Goal: Task Accomplishment & Management: Manage account settings

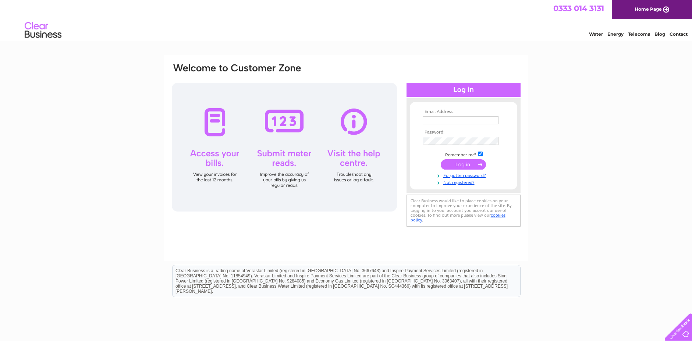
click at [453, 119] on input "text" at bounding box center [461, 120] width 76 height 8
type input "[PERSON_NAME][EMAIL_ADDRESS][DOMAIN_NAME]"
click at [441, 160] on input "submit" at bounding box center [463, 165] width 45 height 10
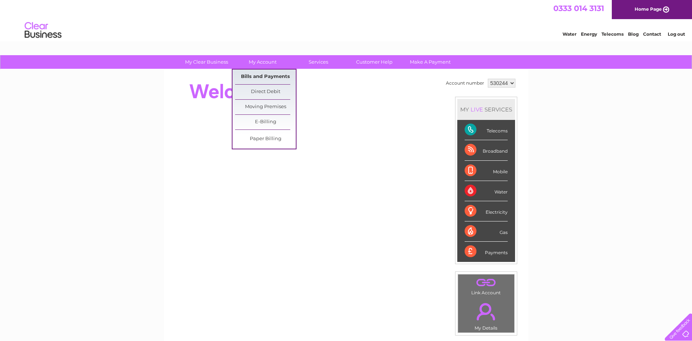
click at [262, 78] on link "Bills and Payments" at bounding box center [265, 77] width 61 height 15
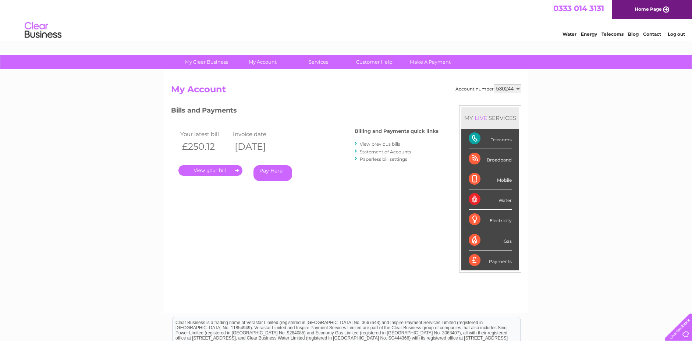
click at [223, 172] on link "." at bounding box center [211, 170] width 64 height 11
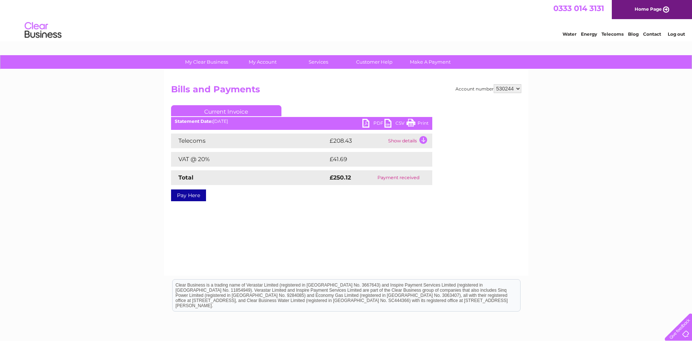
click at [371, 124] on link "PDF" at bounding box center [374, 124] width 22 height 11
